Goal: Information Seeking & Learning: Find specific fact

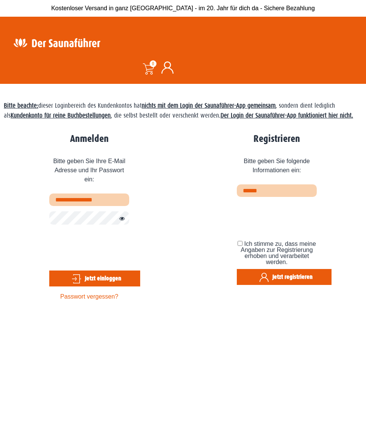
drag, startPoint x: 71, startPoint y: 203, endPoint x: 18, endPoint y: 201, distance: 52.4
click at [18, 201] on div "**********" at bounding box center [67, 218] width 126 height 176
type input "**********"
click at [123, 221] on button "Passwort anzeigen" at bounding box center [120, 218] width 10 height 9
click at [123, 221] on button "Passwort verbergen" at bounding box center [120, 218] width 10 height 9
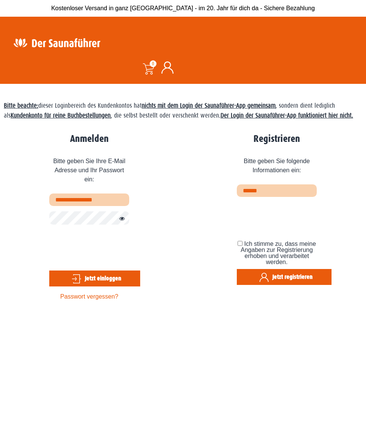
click at [110, 276] on button "Jetzt einloggen" at bounding box center [94, 278] width 91 height 16
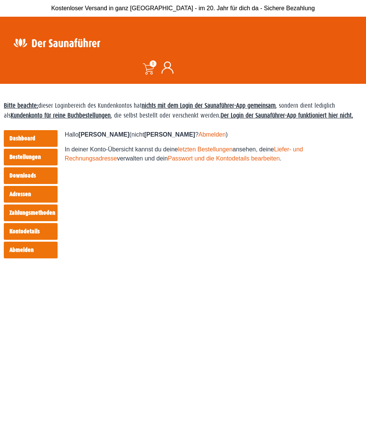
click at [24, 229] on link "Kontodetails" at bounding box center [31, 231] width 54 height 17
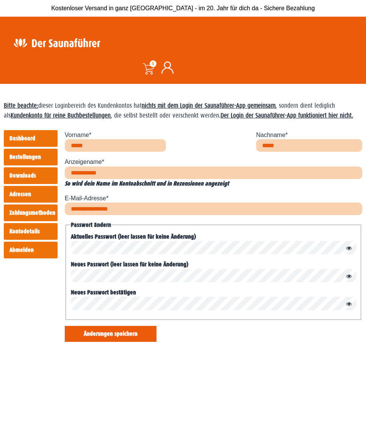
click at [27, 137] on link "Dashboard" at bounding box center [31, 138] width 54 height 17
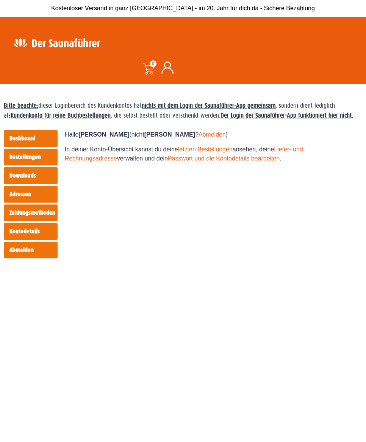
click at [23, 157] on link "Bestellungen" at bounding box center [31, 157] width 54 height 17
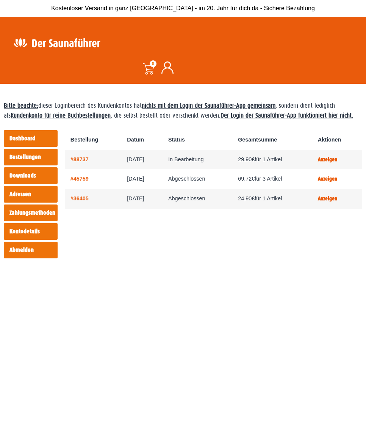
click at [31, 174] on link "Downloads" at bounding box center [31, 175] width 54 height 17
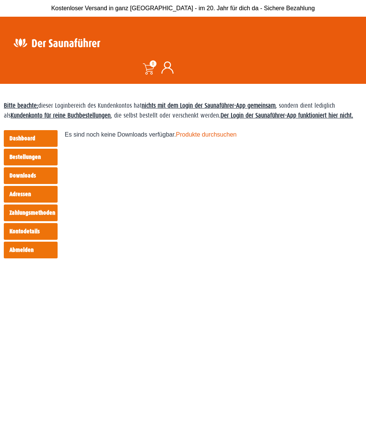
click at [209, 134] on link "Produkte durchsuchen" at bounding box center [206, 134] width 61 height 6
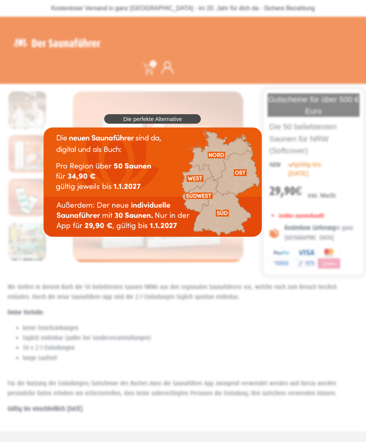
click at [197, 177] on img at bounding box center [153, 181] width 218 height 109
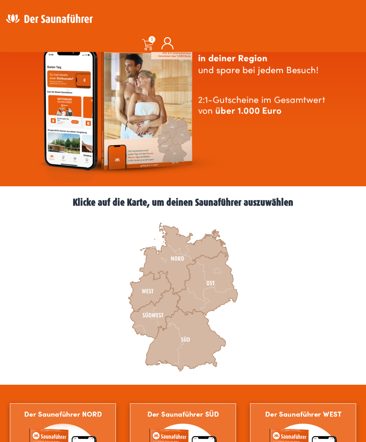
scroll to position [76, 0]
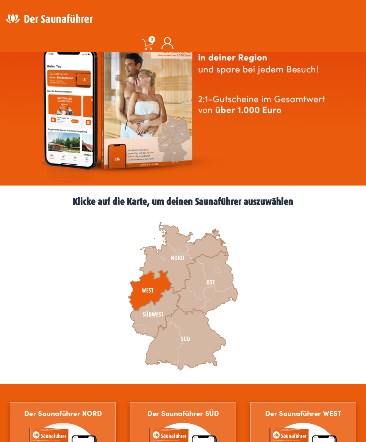
click at [149, 289] on icon at bounding box center [150, 290] width 43 height 41
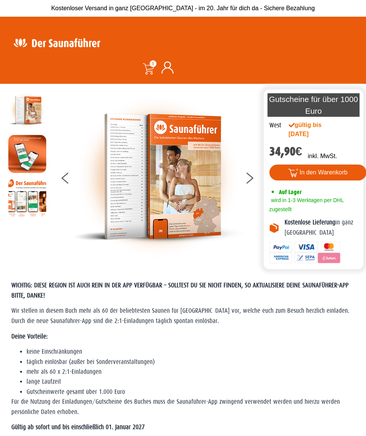
click at [168, 69] on icon at bounding box center [168, 67] width 12 height 12
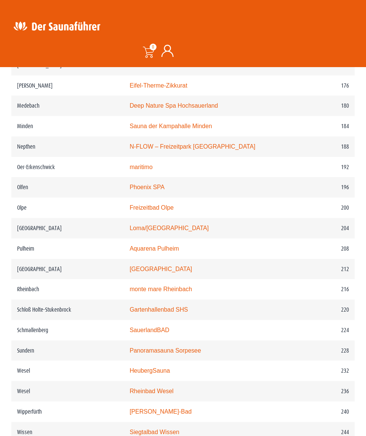
scroll to position [1214, 0]
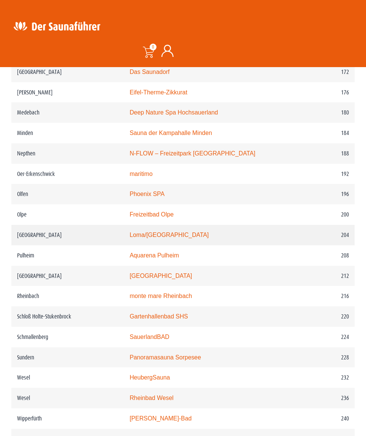
click at [156, 238] on link "Loma/[GEOGRAPHIC_DATA]" at bounding box center [169, 235] width 79 height 6
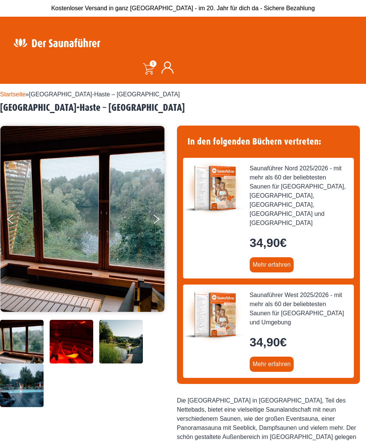
click at [69, 330] on img at bounding box center [72, 342] width 44 height 44
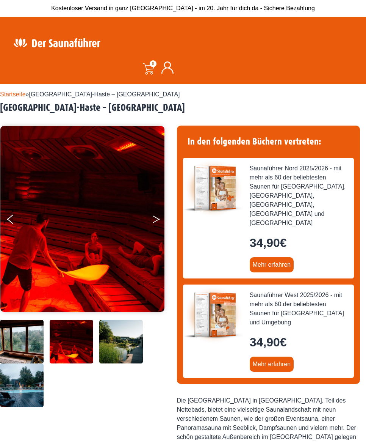
click at [156, 220] on icon "Next" at bounding box center [156, 220] width 7 height 5
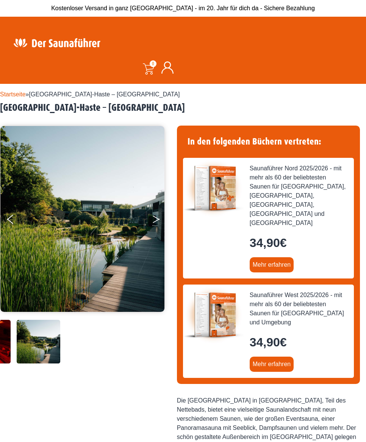
click at [156, 220] on icon "Next" at bounding box center [156, 220] width 7 height 5
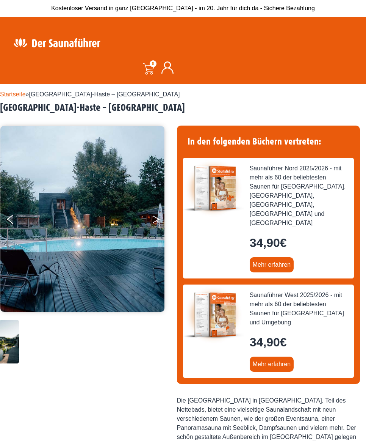
click at [156, 220] on icon "Next" at bounding box center [156, 220] width 7 height 5
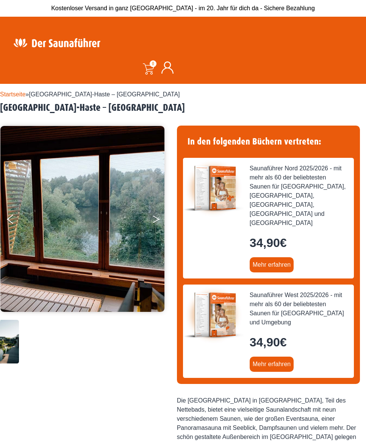
click at [156, 220] on icon "Next" at bounding box center [156, 220] width 7 height 5
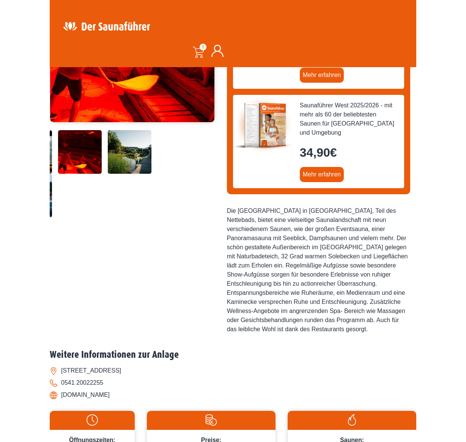
scroll to position [228, 0]
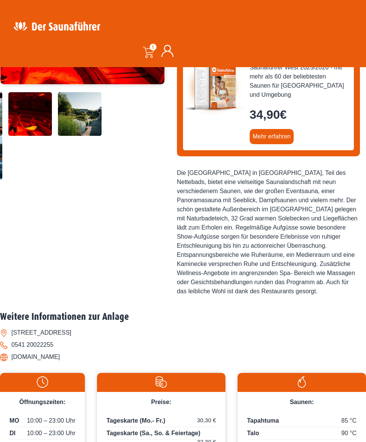
drag, startPoint x: 14, startPoint y: 314, endPoint x: 121, endPoint y: 315, distance: 106.6
click at [121, 327] on li "[STREET_ADDRESS]" at bounding box center [183, 333] width 366 height 12
click at [11, 327] on li "[STREET_ADDRESS]" at bounding box center [183, 333] width 366 height 12
drag, startPoint x: 11, startPoint y: 313, endPoint x: 128, endPoint y: 312, distance: 116.8
click at [128, 327] on li "[STREET_ADDRESS]" at bounding box center [183, 333] width 366 height 12
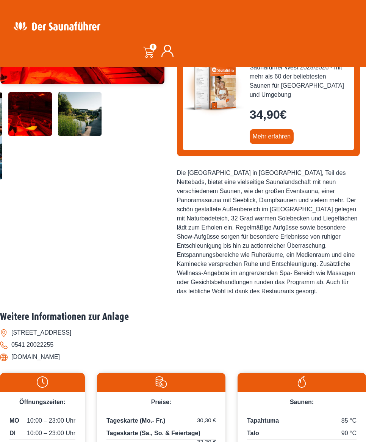
copy li "[STREET_ADDRESS]"
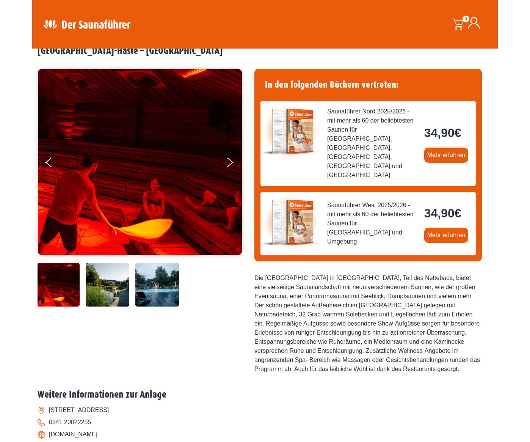
scroll to position [76, 0]
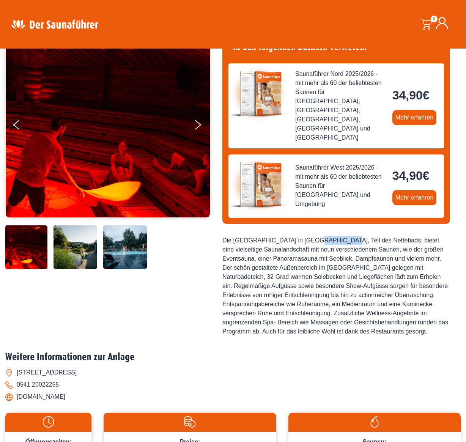
drag, startPoint x: 234, startPoint y: 221, endPoint x: 268, endPoint y: 221, distance: 33.8
click at [268, 236] on div "Die [GEOGRAPHIC_DATA] in [GEOGRAPHIC_DATA], Teil des Nettebads, bietet eine vie…" at bounding box center [336, 286] width 228 height 100
copy div "Loma-Sauna"
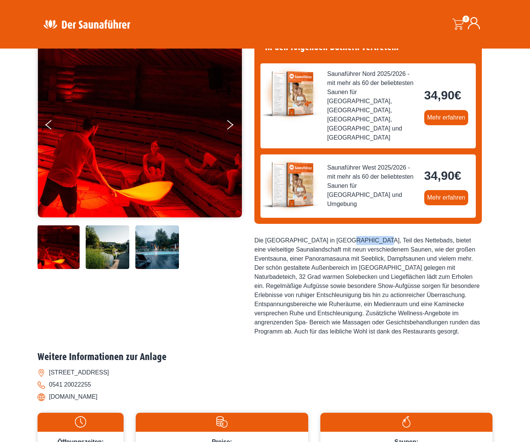
click at [366, 25] on icon at bounding box center [474, 23] width 12 height 12
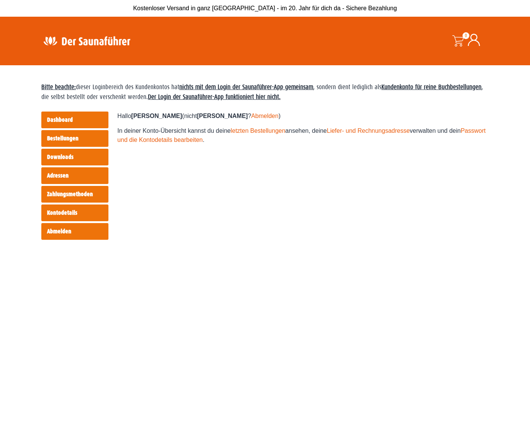
click at [57, 234] on link "Abmelden" at bounding box center [74, 231] width 67 height 17
